Goal: Find specific page/section: Find specific page/section

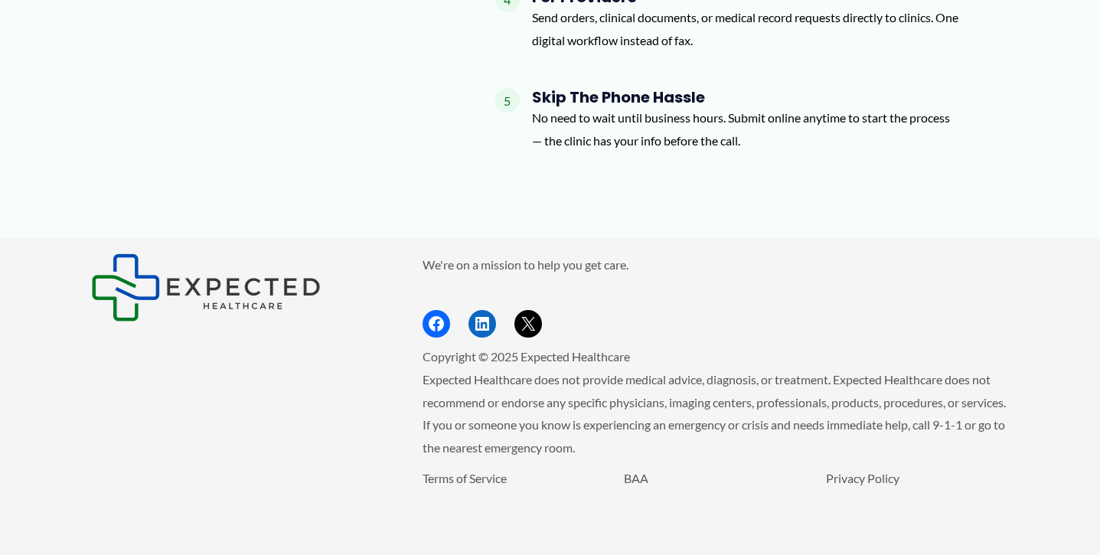
scroll to position [2010, 0]
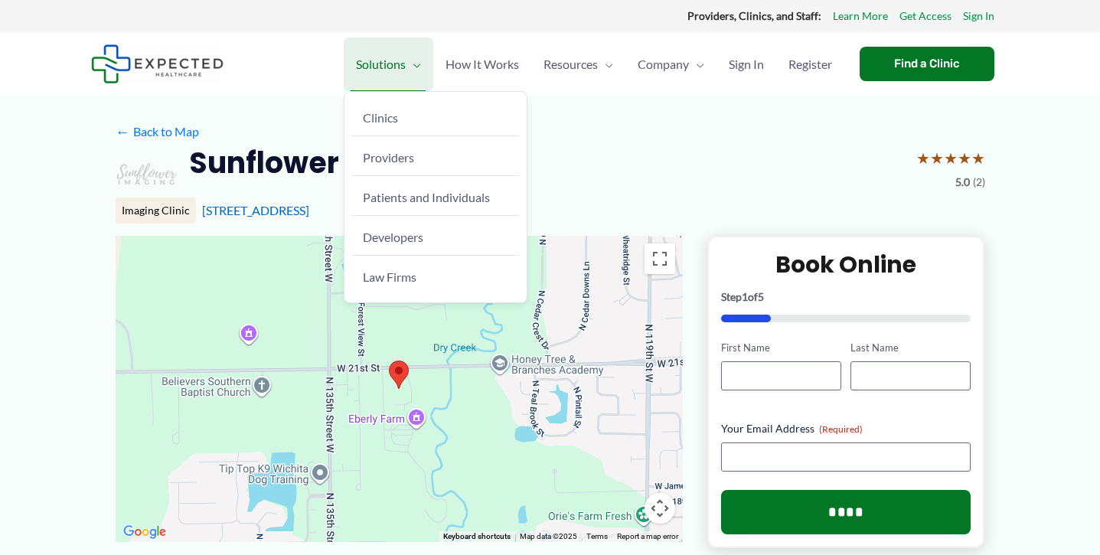
click at [414, 64] on span "Menu Toggle" at bounding box center [413, 64] width 15 height 54
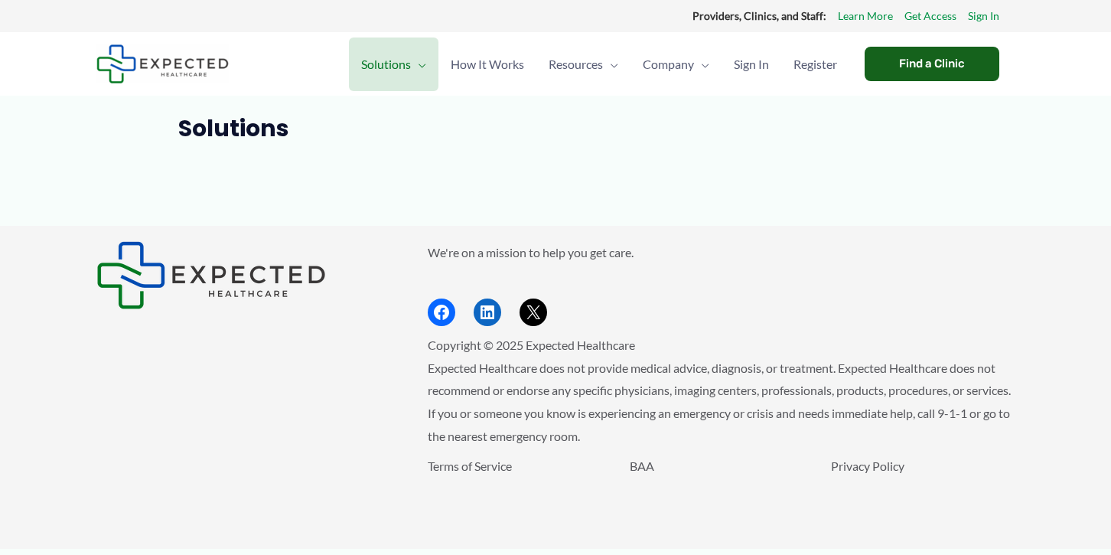
click at [945, 69] on div "Find a Clinic" at bounding box center [932, 64] width 135 height 34
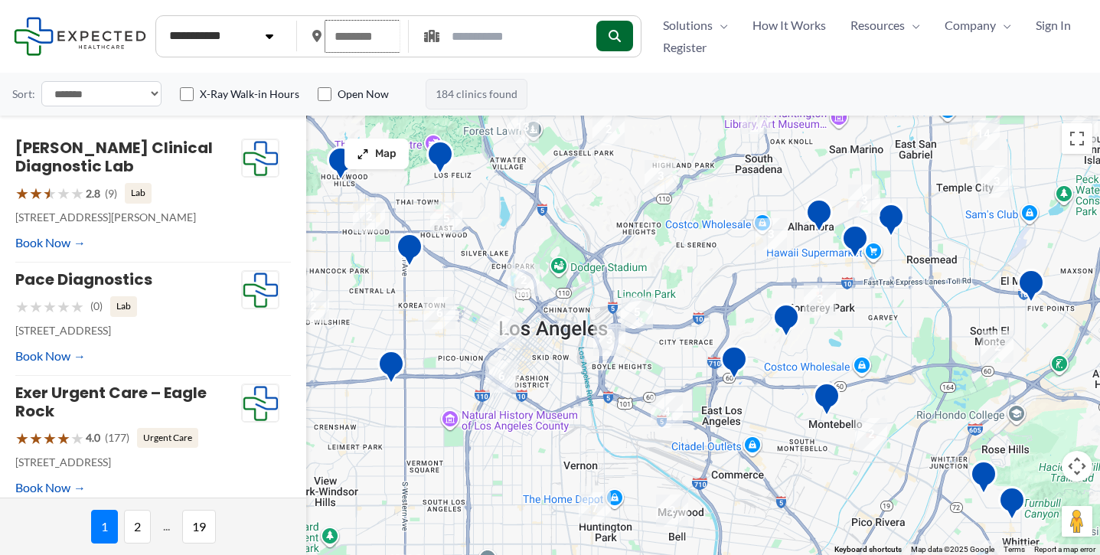
click at [357, 35] on input "text" at bounding box center [362, 36] width 76 height 33
type input "*"
